Goal: Task Accomplishment & Management: Manage account settings

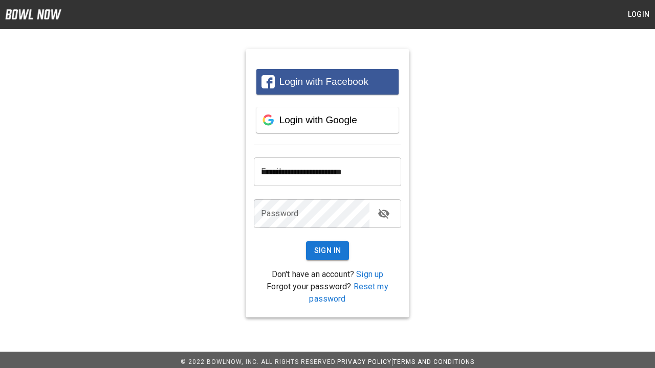
type input "**********"
click at [327, 251] on button "Sign In" at bounding box center [327, 251] width 43 height 19
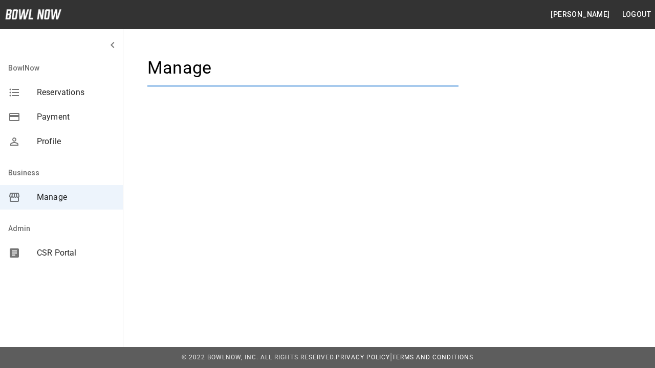
click at [61, 198] on span "Manage" at bounding box center [76, 197] width 78 height 12
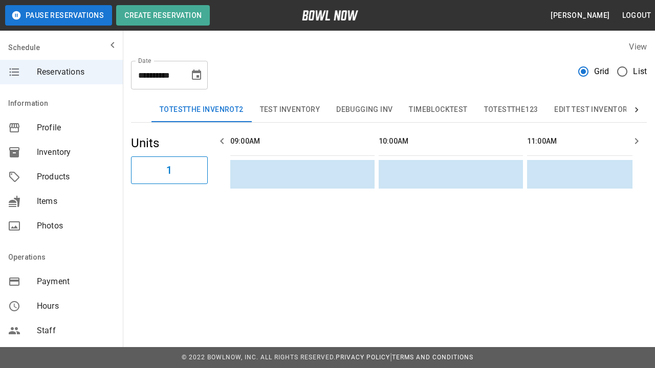
click at [61, 128] on span "Profile" at bounding box center [76, 128] width 78 height 12
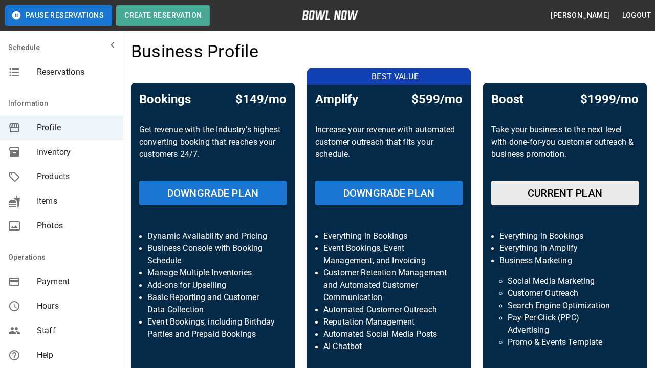
click at [61, 152] on span "Inventory" at bounding box center [76, 152] width 78 height 12
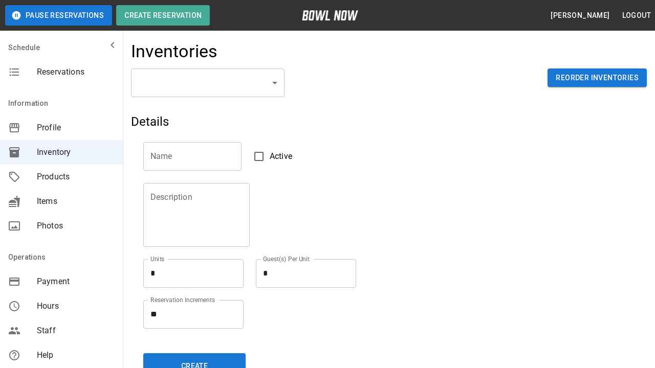
click at [61, 177] on span "Products" at bounding box center [76, 177] width 78 height 12
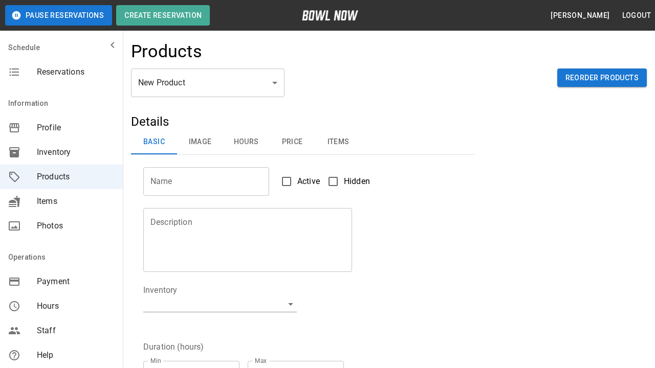
click at [61, 202] on span "Items" at bounding box center [76, 201] width 78 height 12
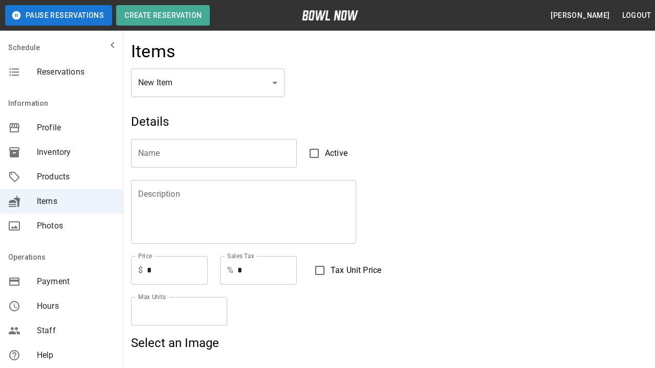
click at [61, 226] on span "Photos" at bounding box center [76, 226] width 78 height 12
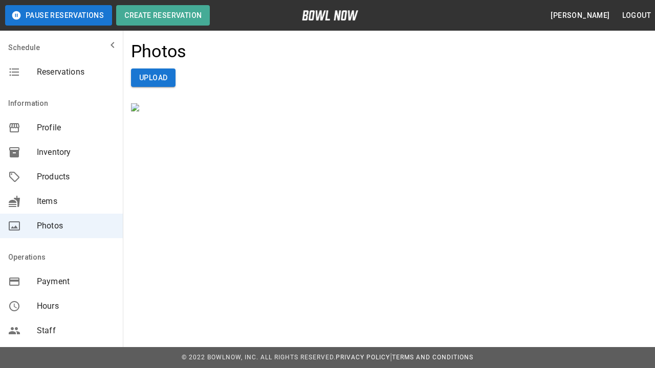
click at [61, 282] on span "Payment" at bounding box center [76, 282] width 78 height 12
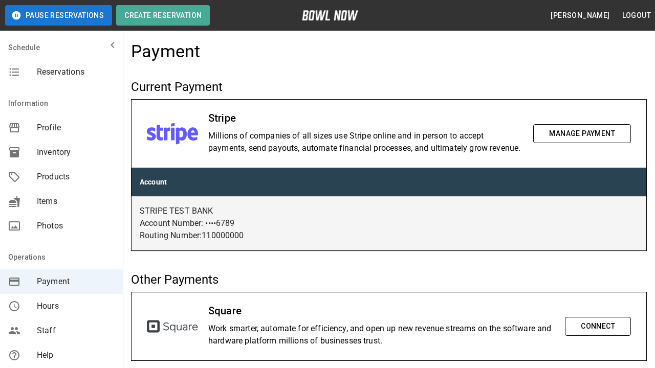
click at [61, 307] on span "Hours" at bounding box center [76, 306] width 78 height 12
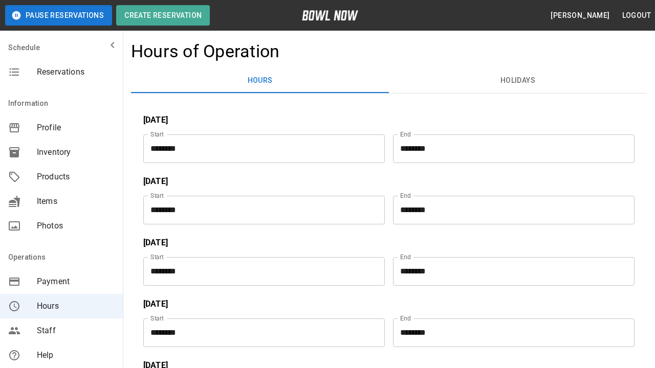
click at [61, 331] on span "Staff" at bounding box center [76, 331] width 78 height 12
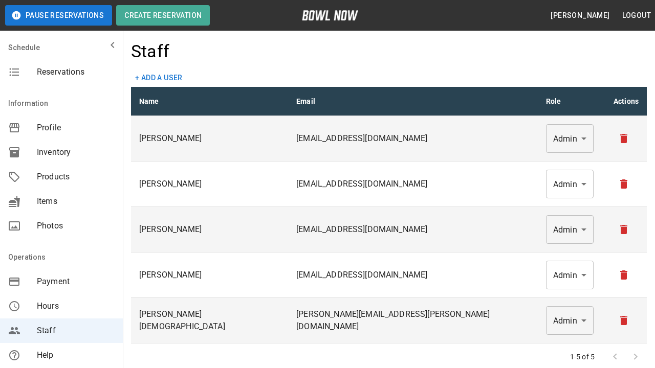
click at [61, 356] on span "Help" at bounding box center [76, 355] width 78 height 12
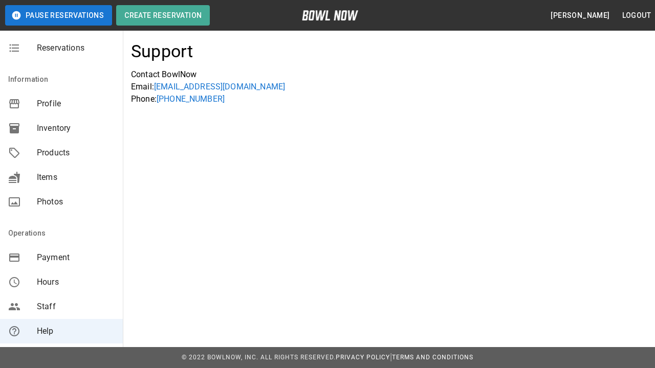
click at [61, 350] on span "Reports" at bounding box center [76, 356] width 78 height 12
